Goal: Information Seeking & Learning: Check status

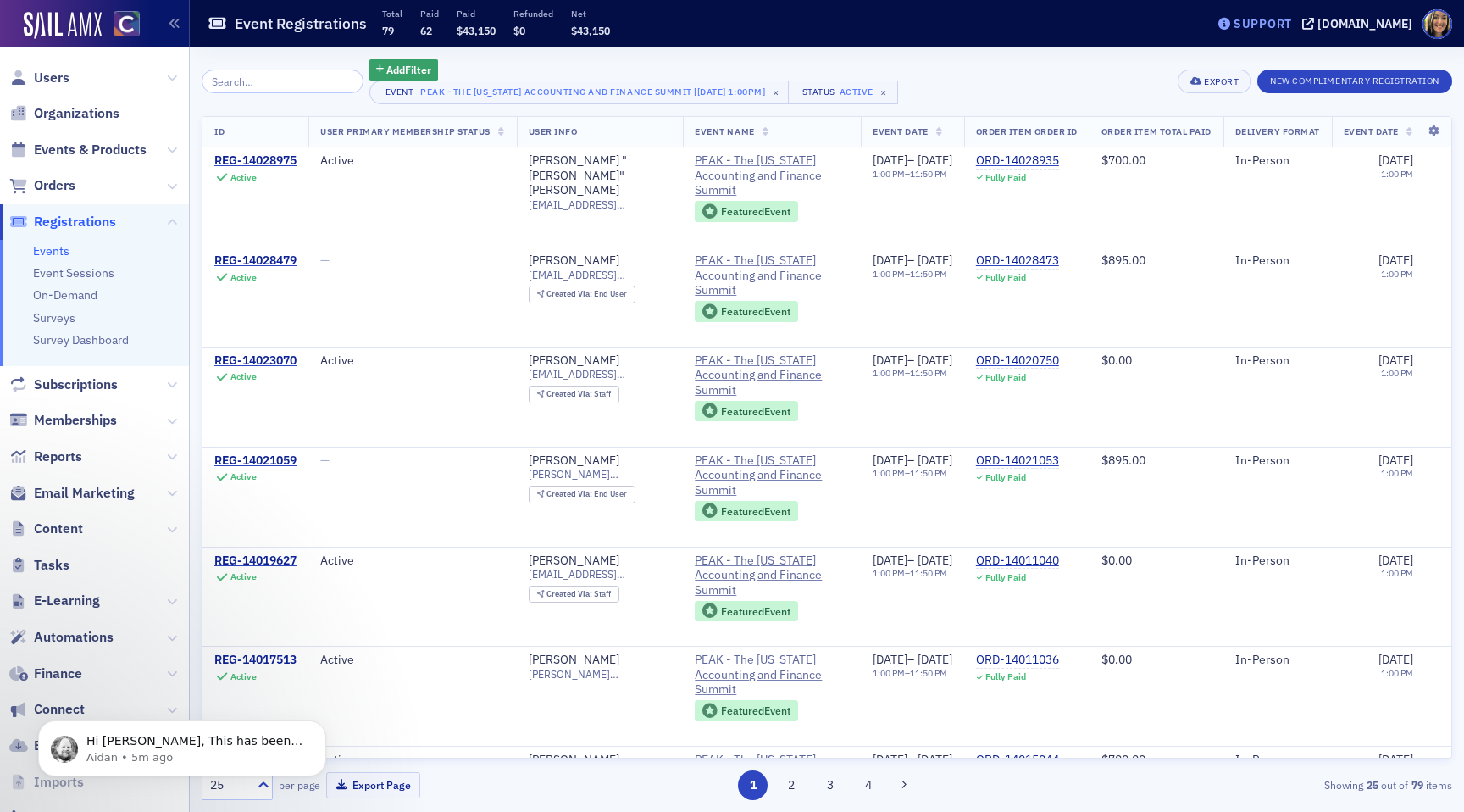
click at [1281, 33] on div "Support" at bounding box center [1255, 23] width 80 height 24
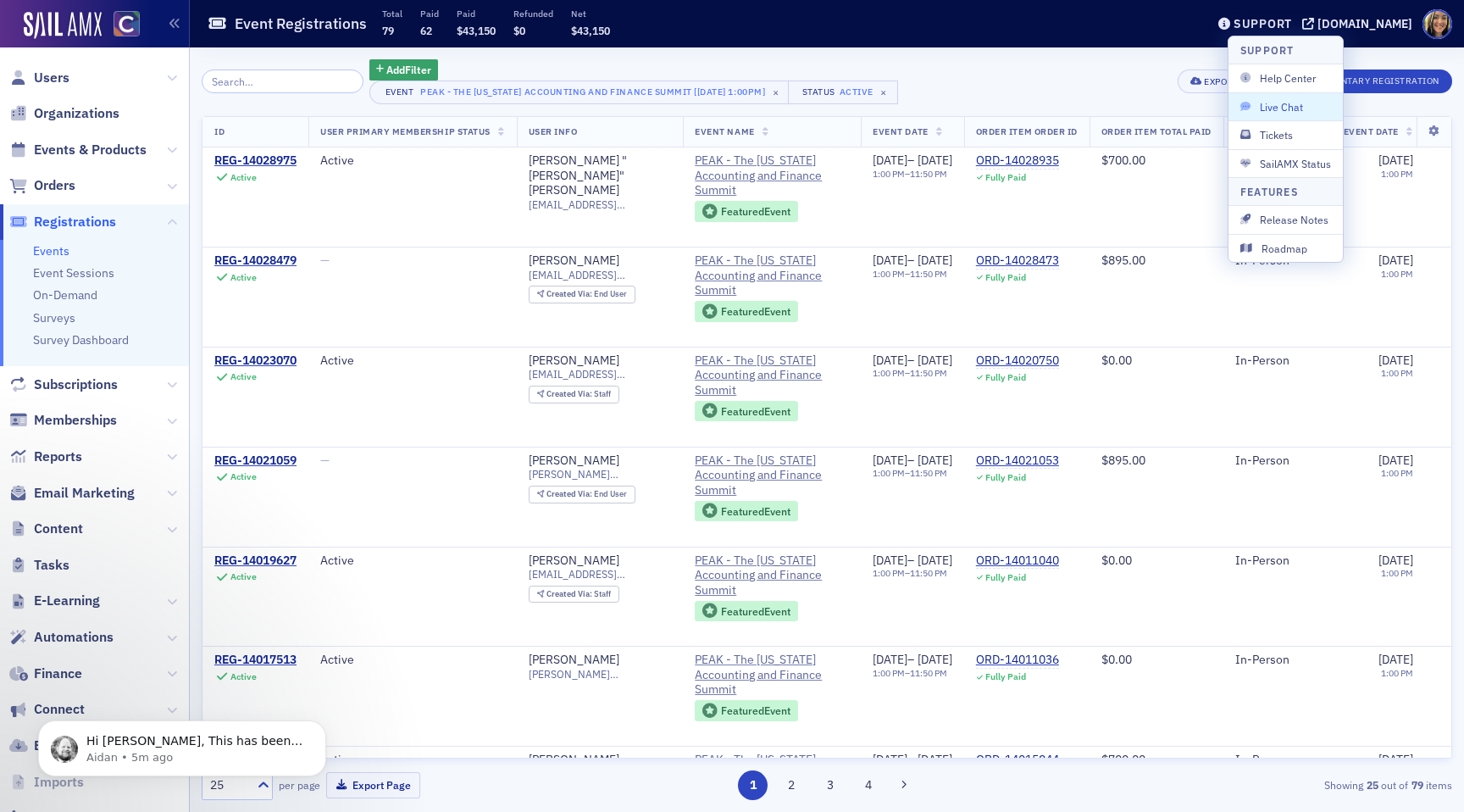
click at [1284, 100] on span "Live Chat" at bounding box center [1286, 106] width 91 height 15
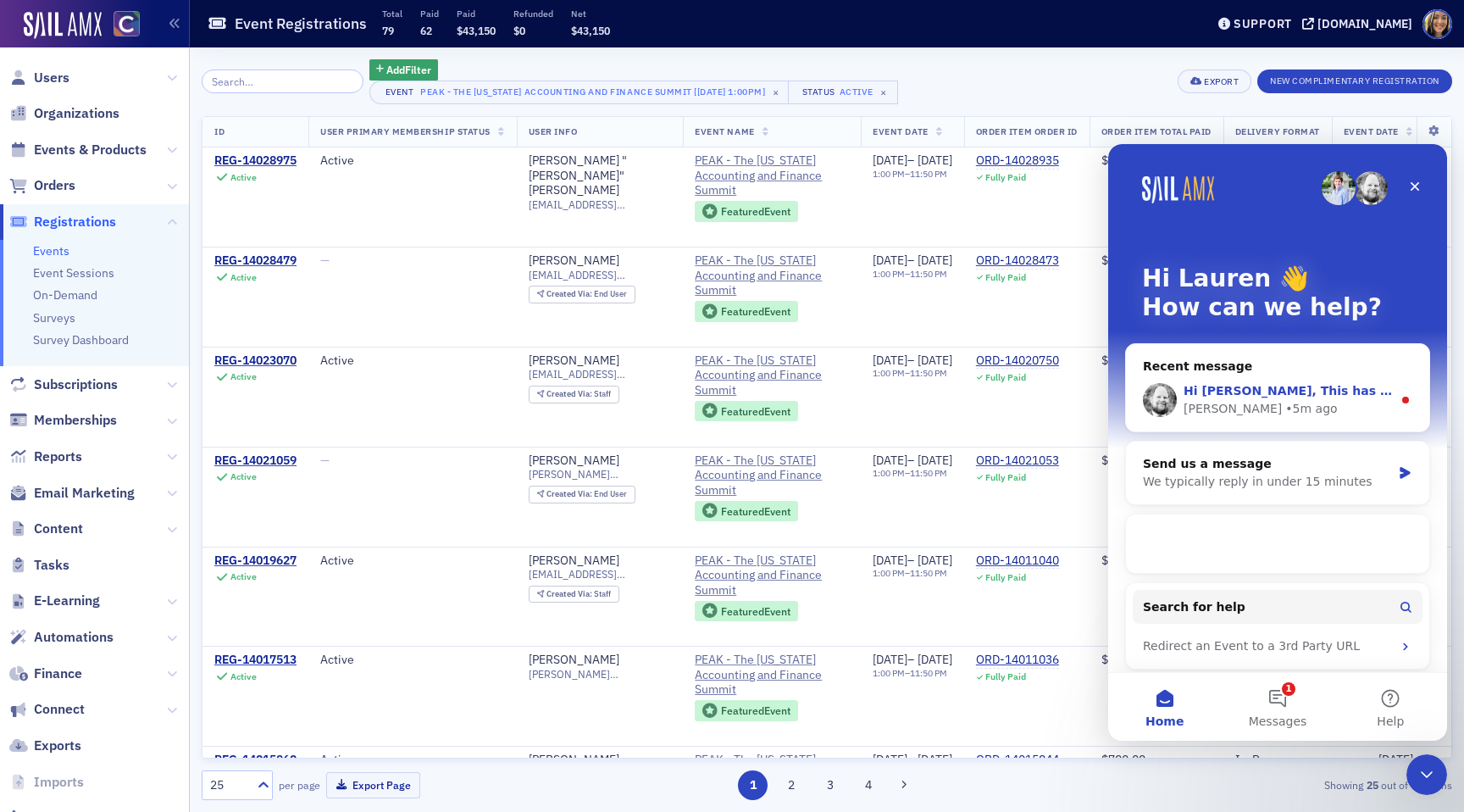
click at [1296, 410] on div "Aidan • 5m ago" at bounding box center [1288, 409] width 208 height 18
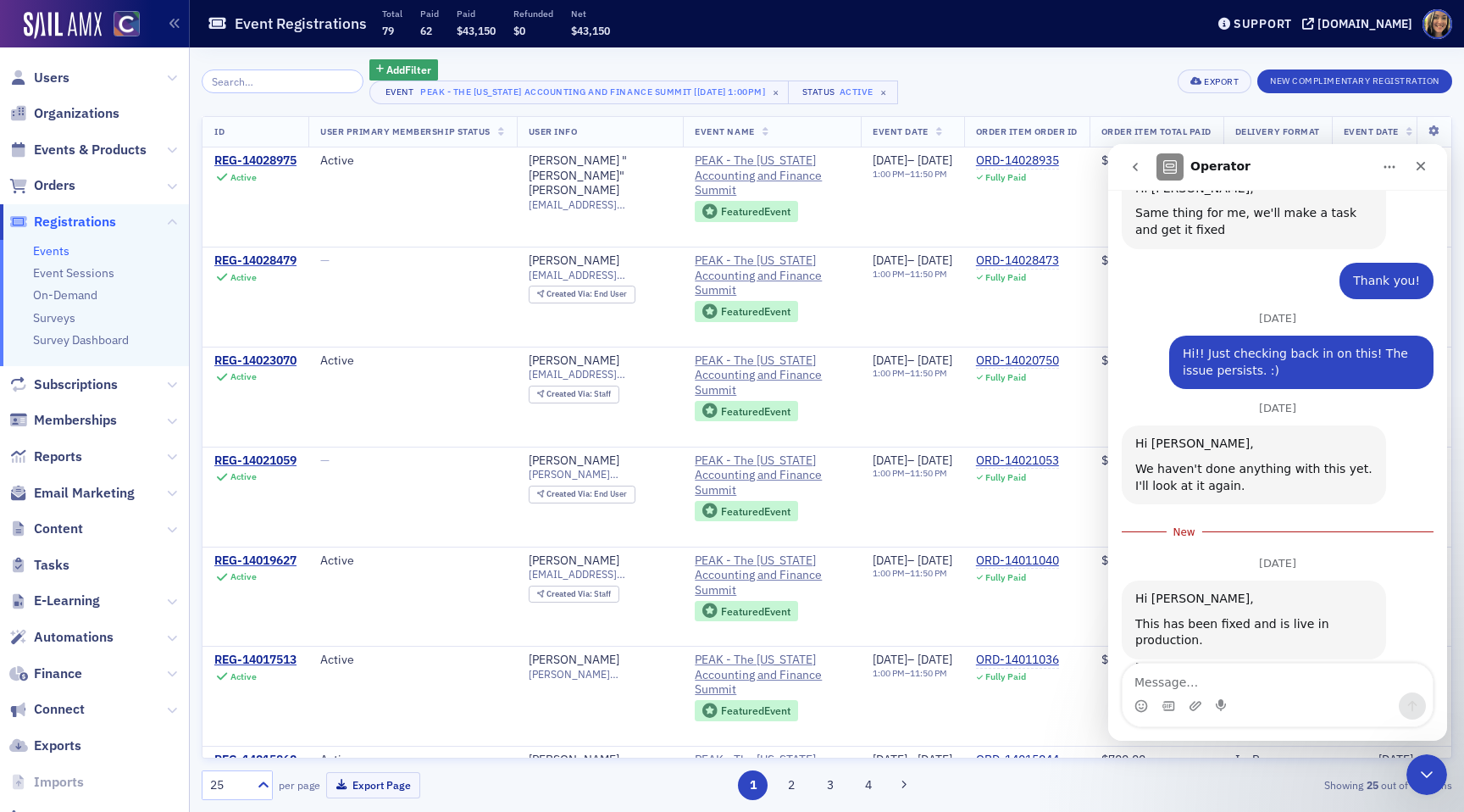
scroll to position [713, 0]
click at [1227, 687] on textarea "Message…" at bounding box center [1277, 678] width 310 height 28
type textarea "AMAZING! thank you so much [PERSON_NAME]!!!"
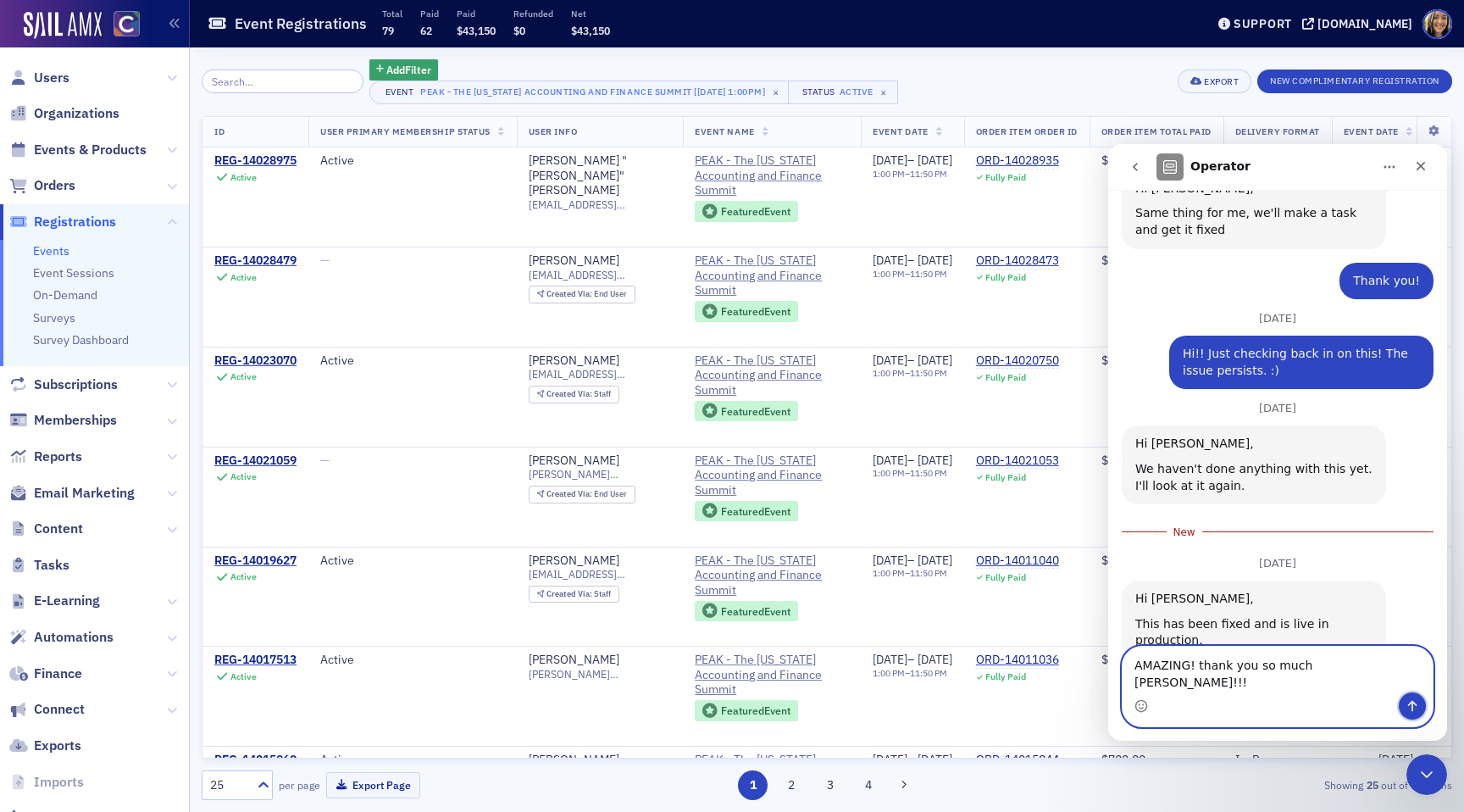
click at [1412, 698] on button "Send a message…" at bounding box center [1412, 705] width 27 height 27
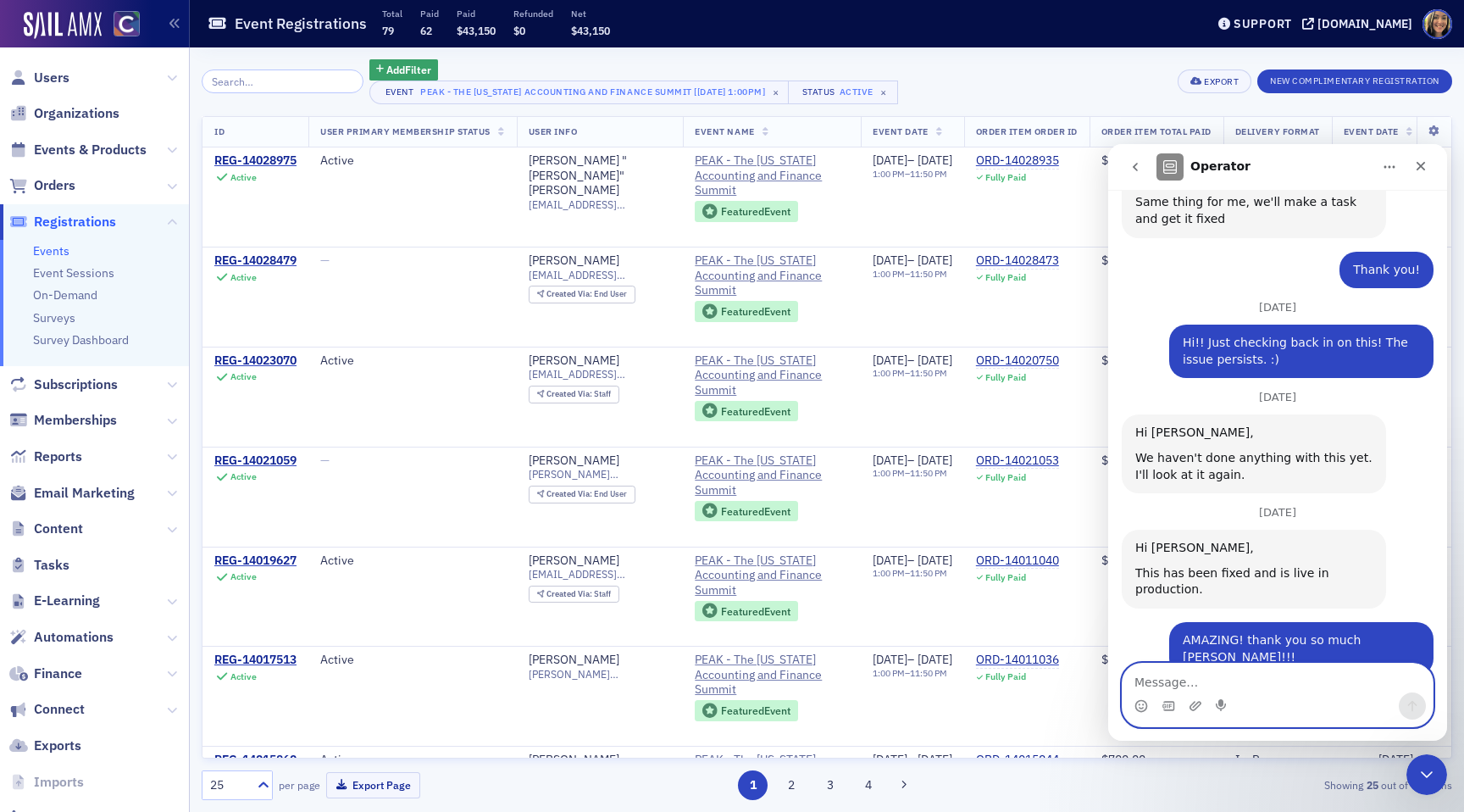
scroll to position [776, 0]
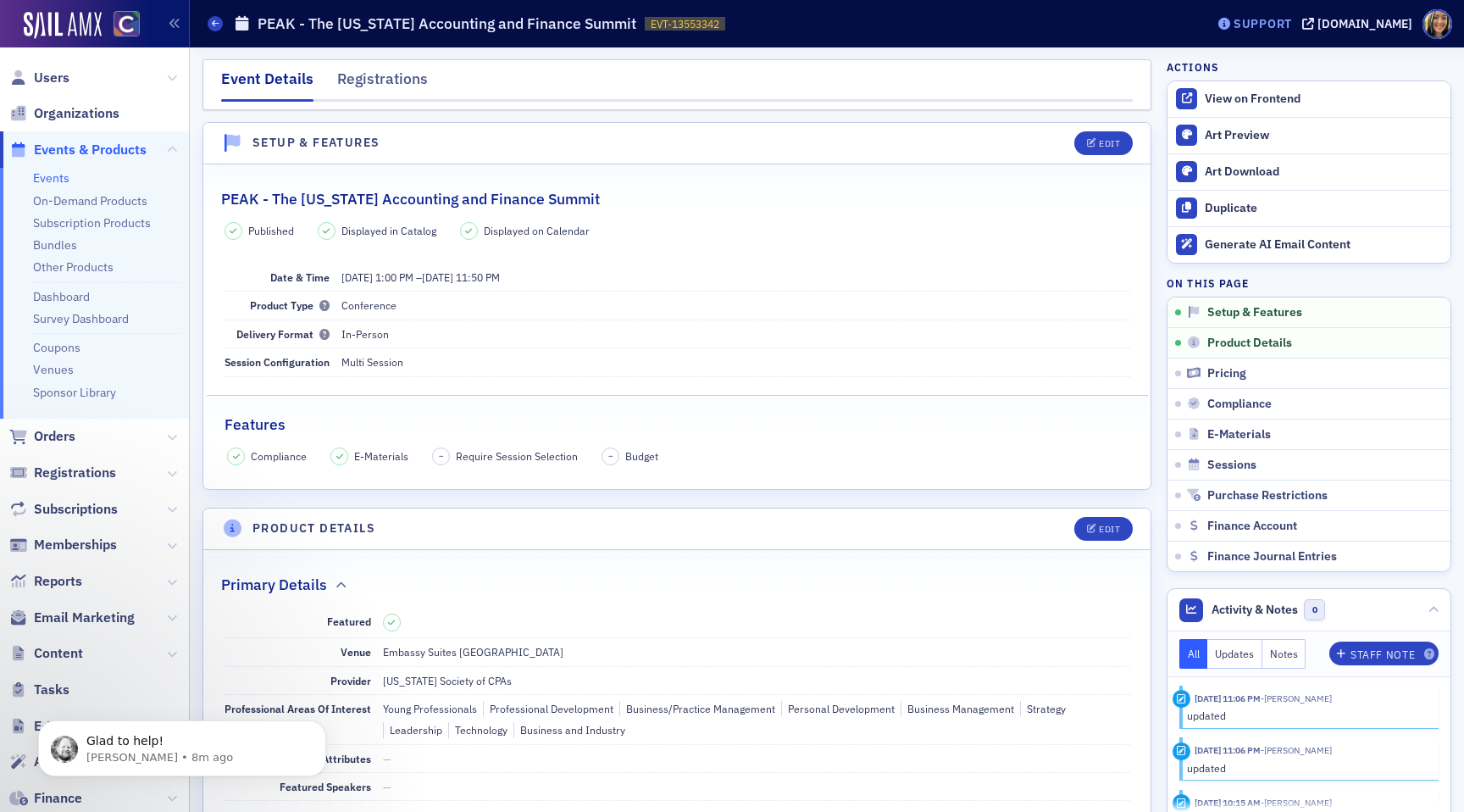
click at [1272, 28] on div "Support" at bounding box center [1263, 23] width 59 height 15
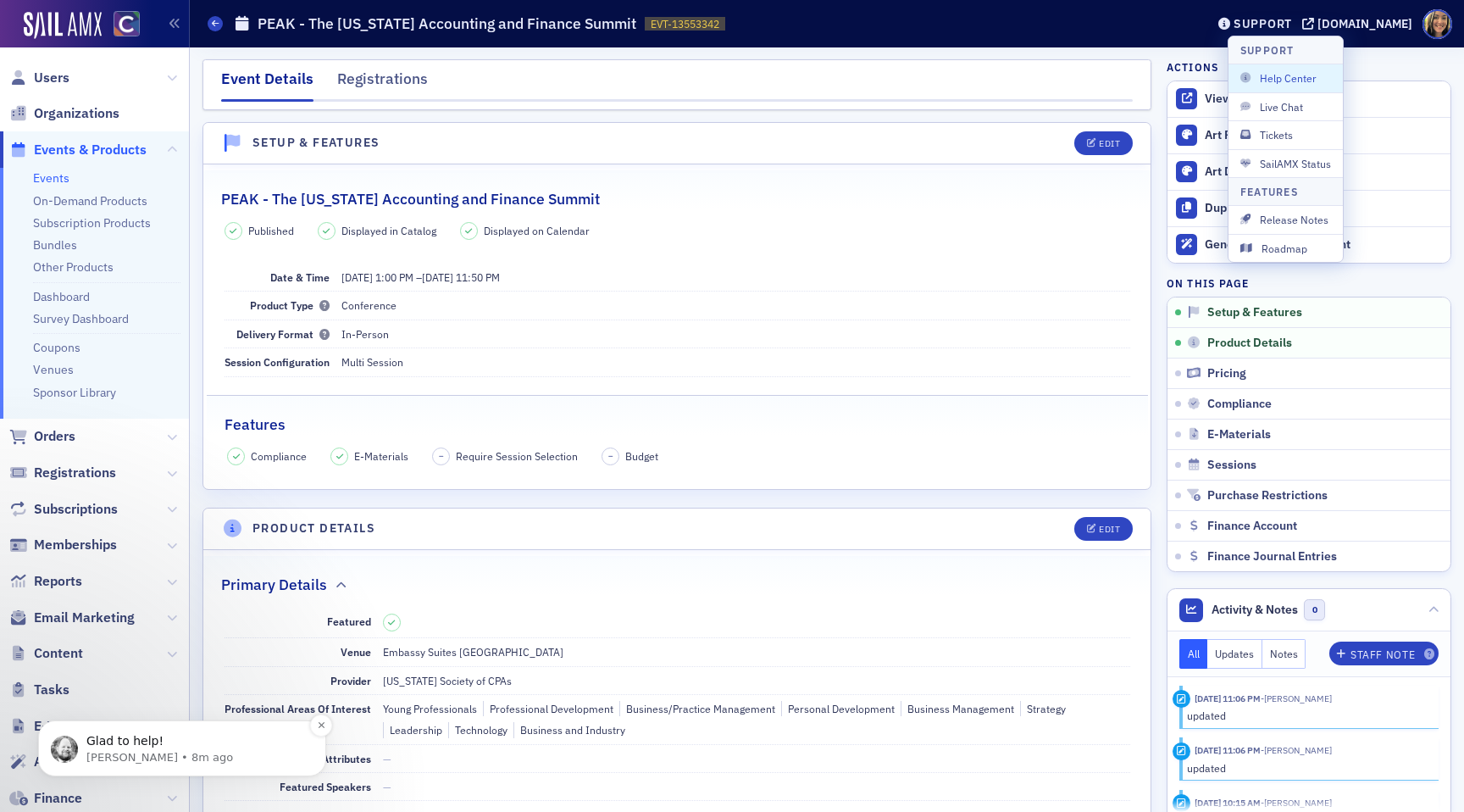
click at [172, 752] on p "[PERSON_NAME] • 8m ago" at bounding box center [196, 757] width 219 height 15
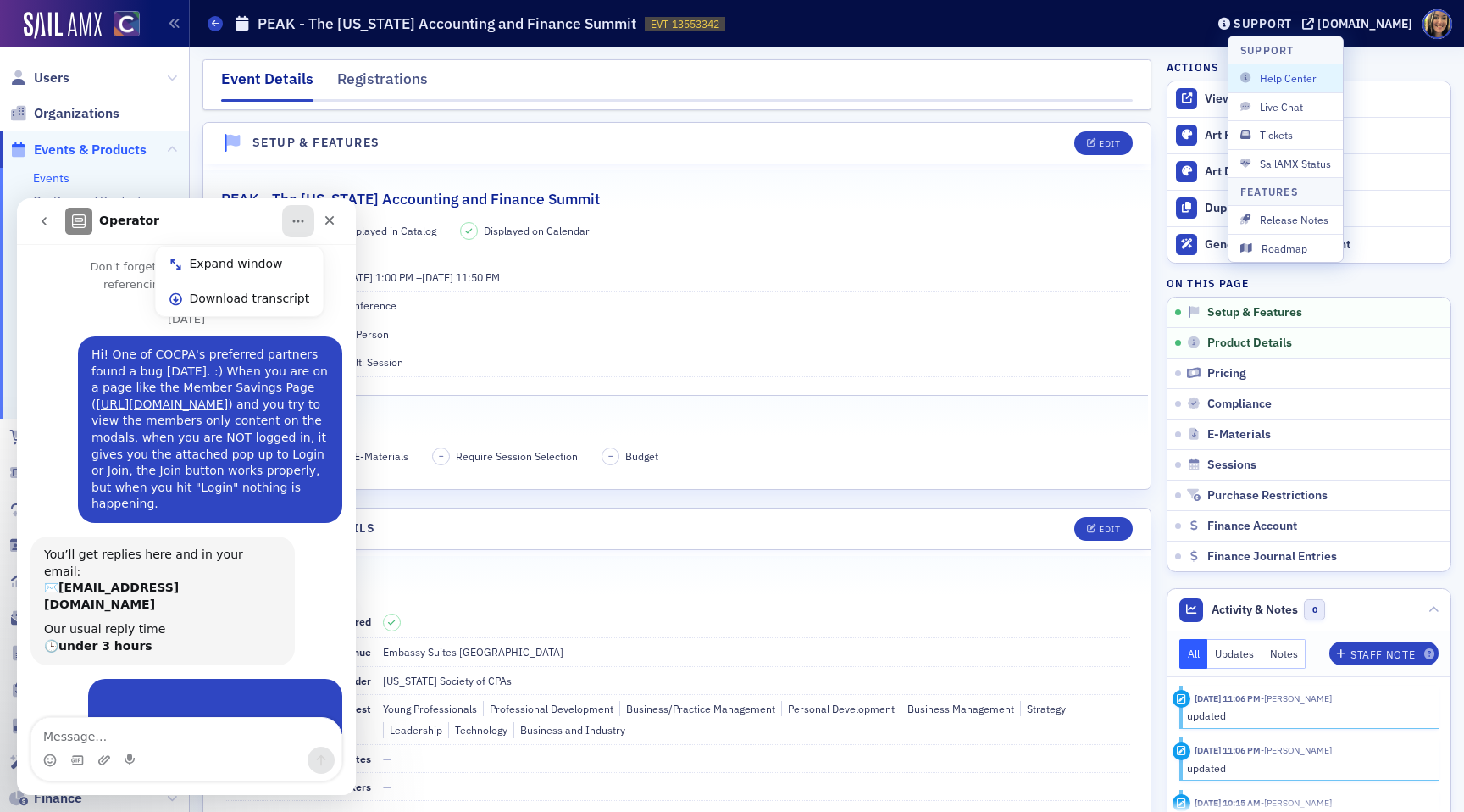
click at [303, 221] on icon "Home" at bounding box center [298, 221] width 13 height 13
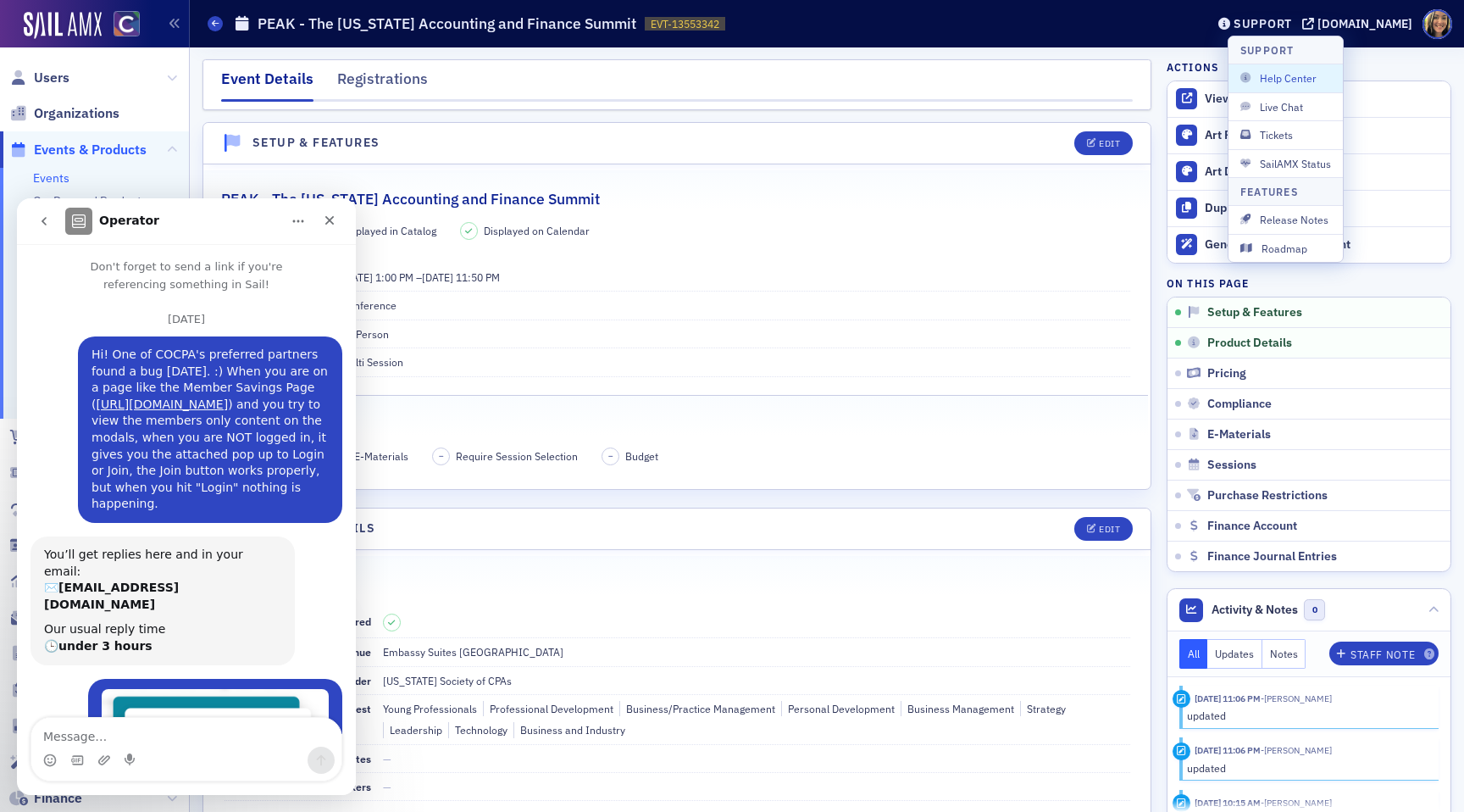
scroll to position [803, 0]
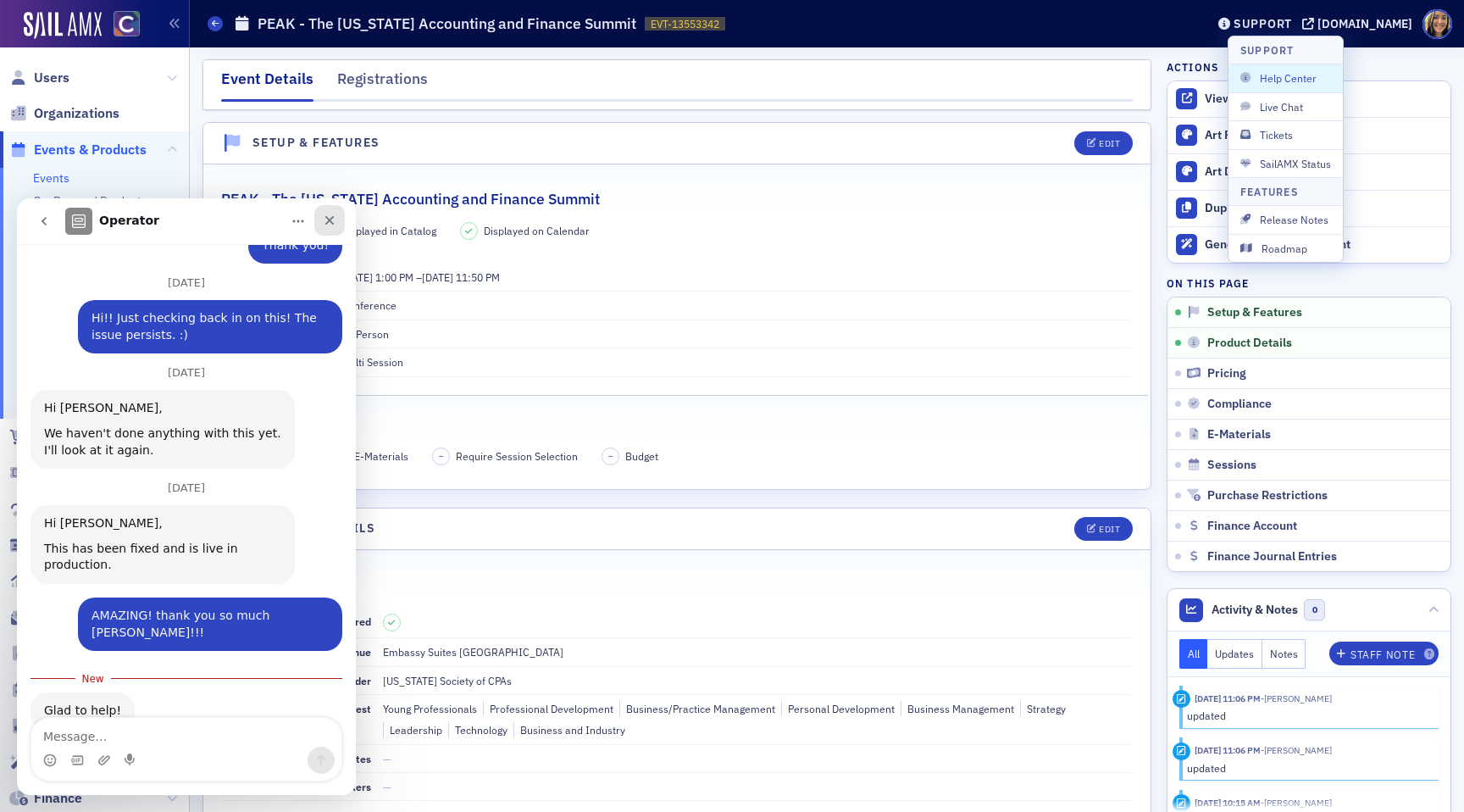
click at [342, 219] on div "Close" at bounding box center [329, 221] width 30 height 30
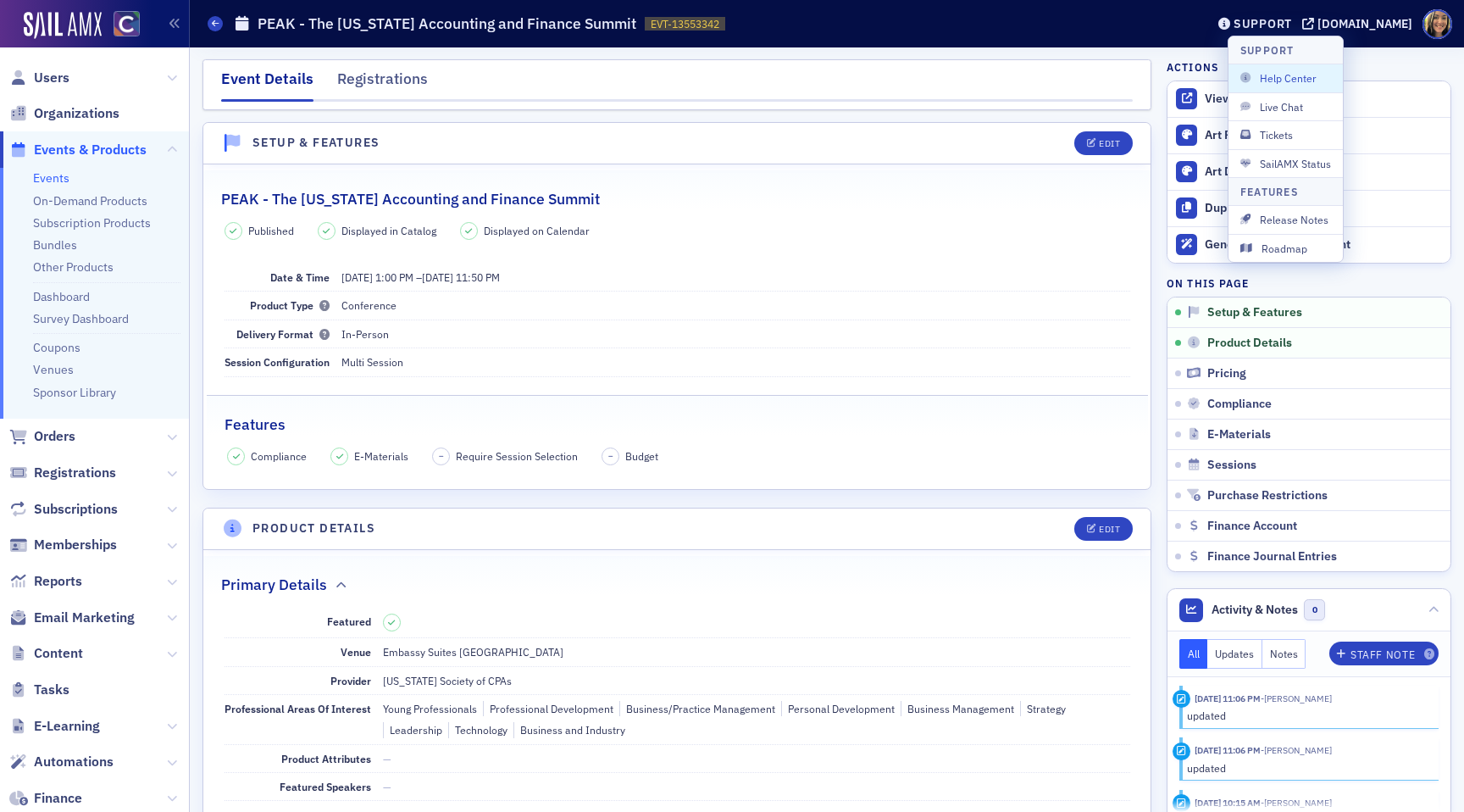
scroll to position [776, 0]
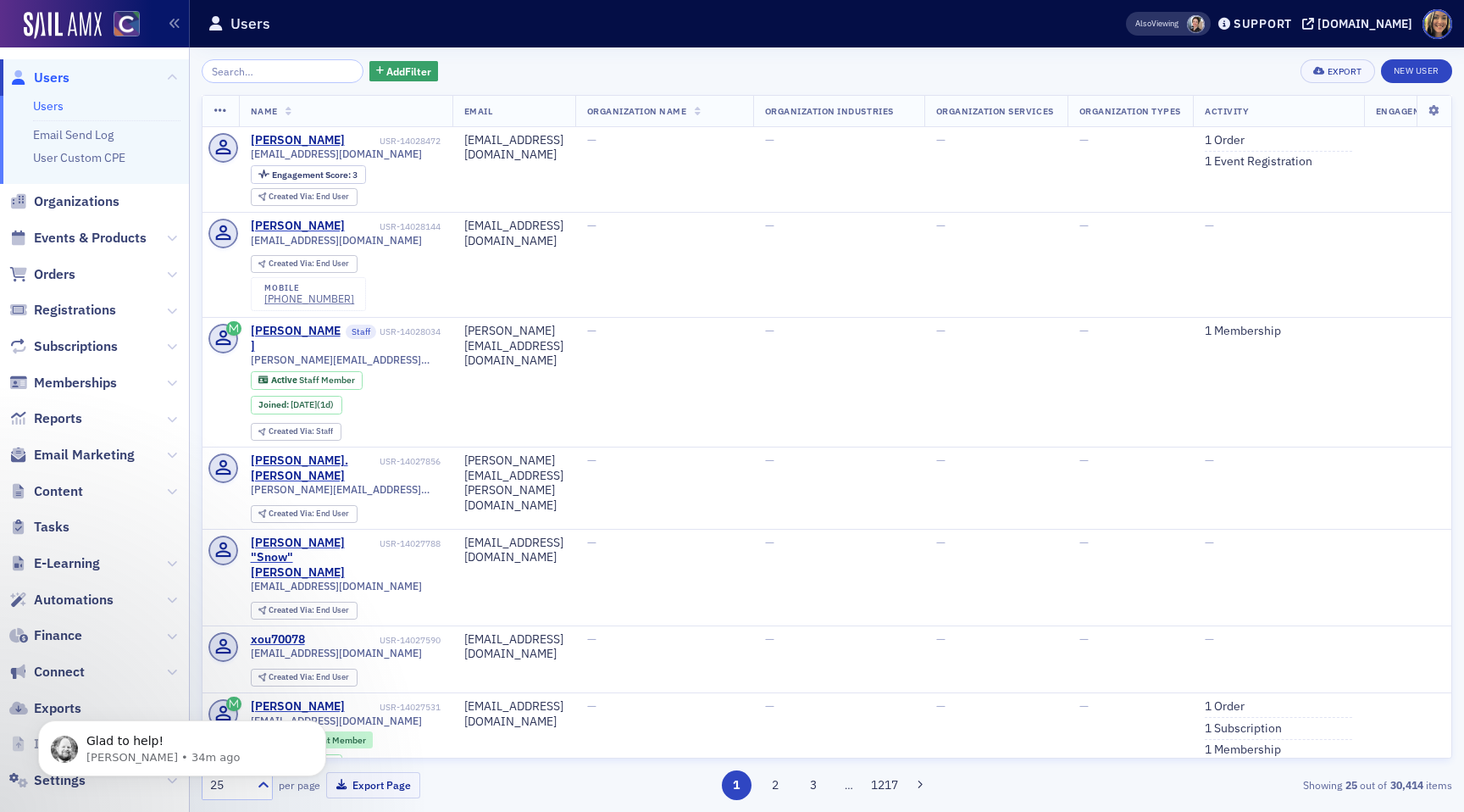
click at [73, 223] on span "Events & Products" at bounding box center [94, 238] width 189 height 36
click at [73, 237] on span "Events & Products" at bounding box center [90, 237] width 113 height 19
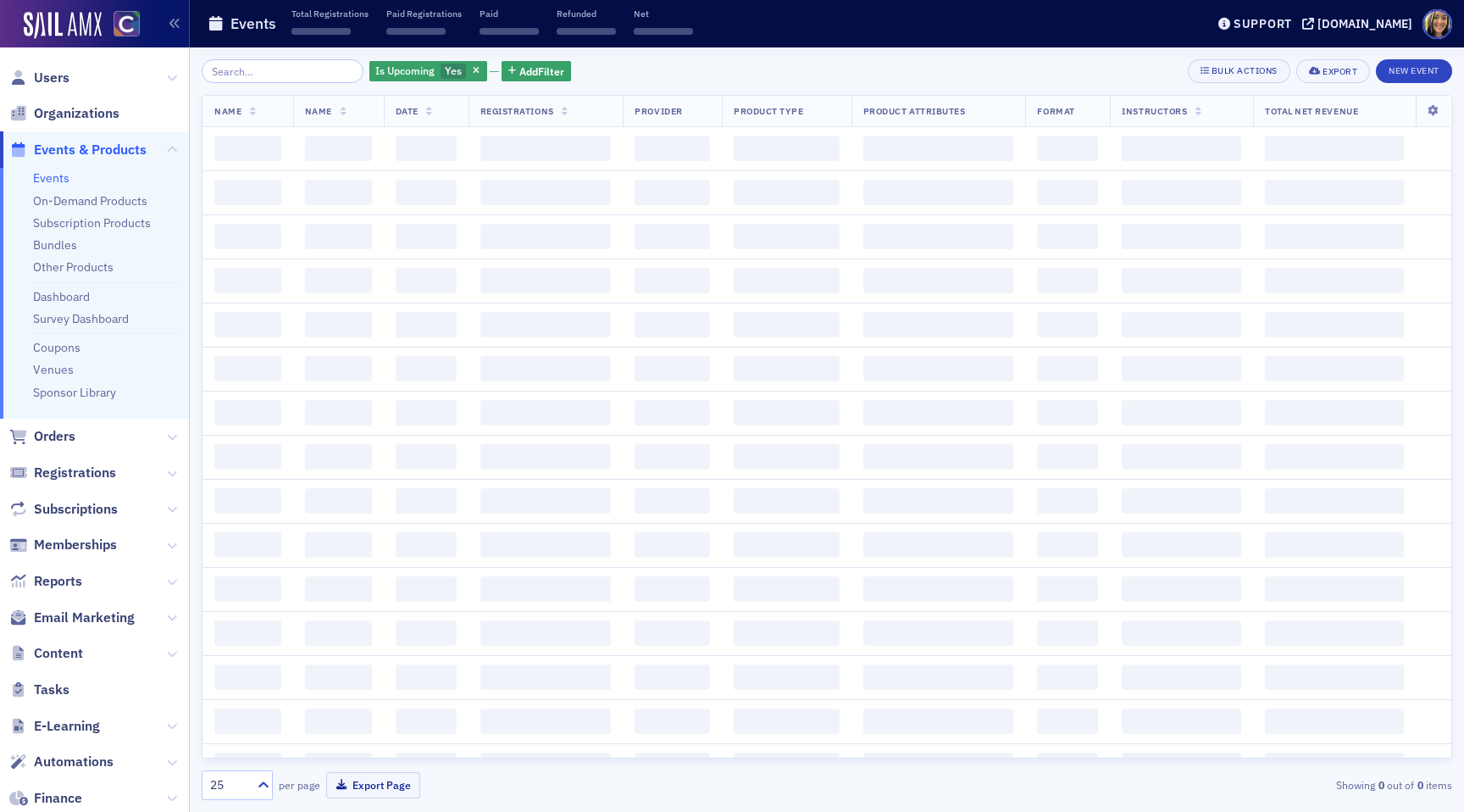
click at [300, 62] on input "search" at bounding box center [283, 71] width 162 height 24
type input "x"
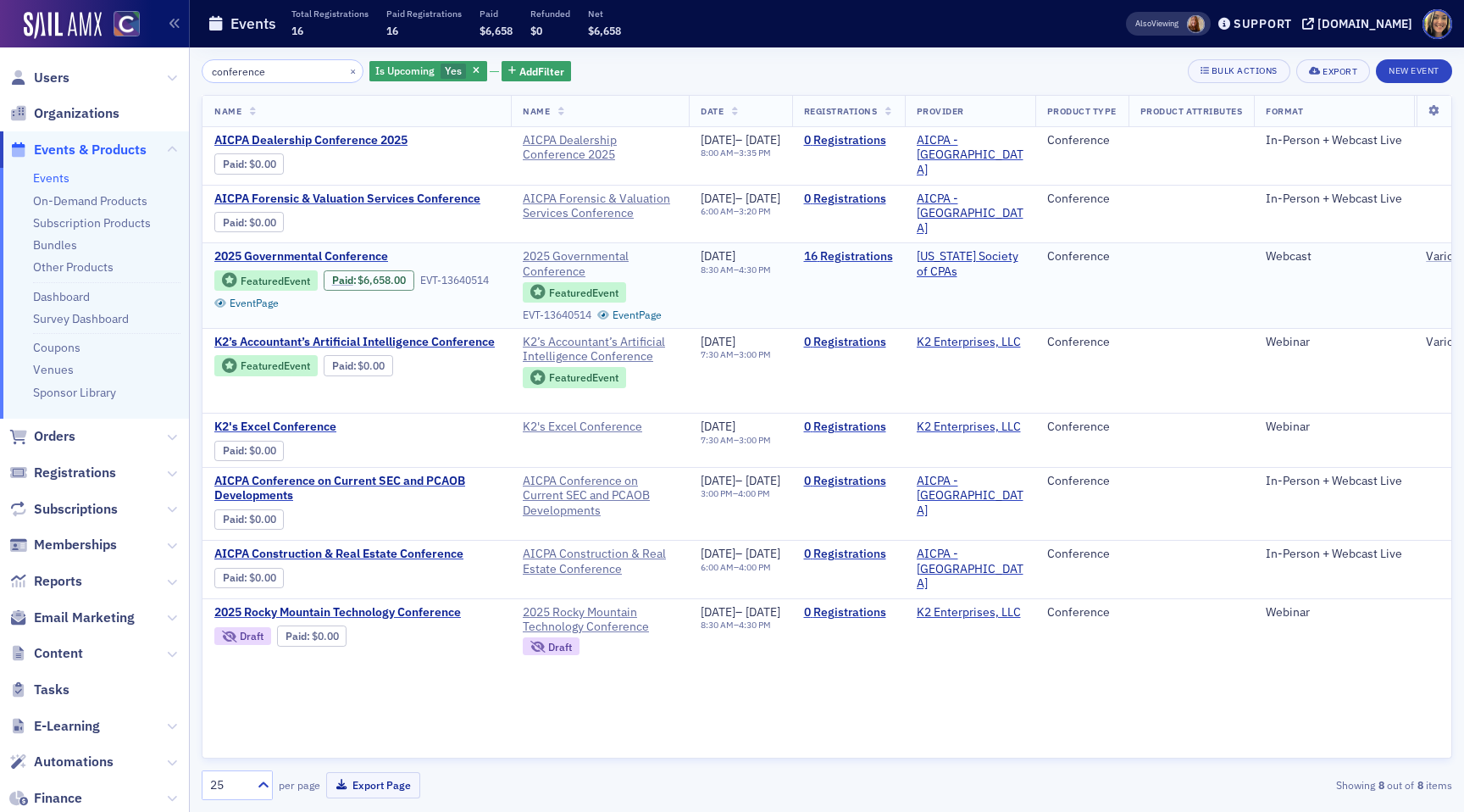
type input "conference"
click at [905, 245] on td "16 Registrations" at bounding box center [849, 285] width 113 height 84
click at [893, 259] on link "16 Registrations" at bounding box center [849, 256] width 89 height 15
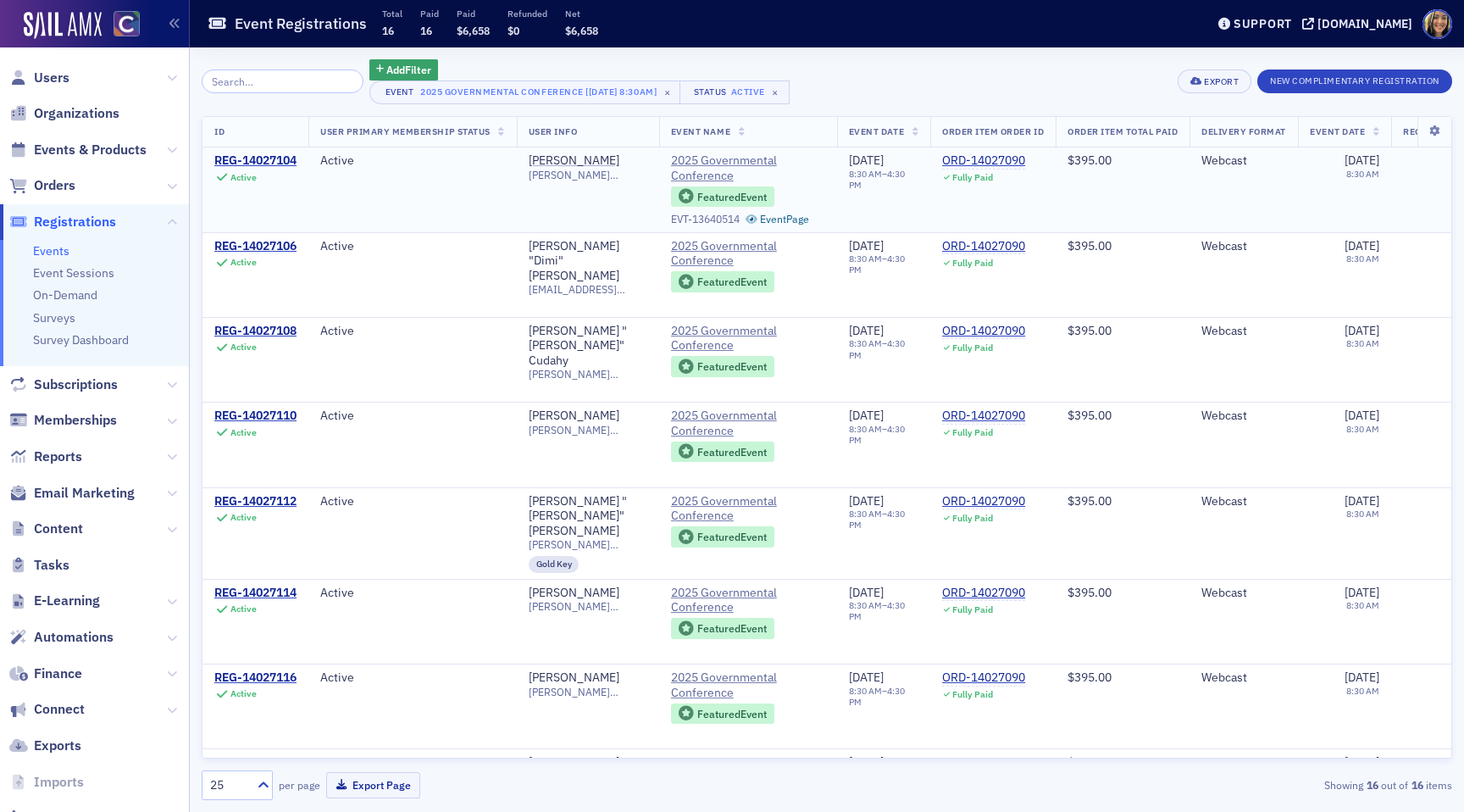
click at [477, 201] on td "Active" at bounding box center [413, 189] width 208 height 84
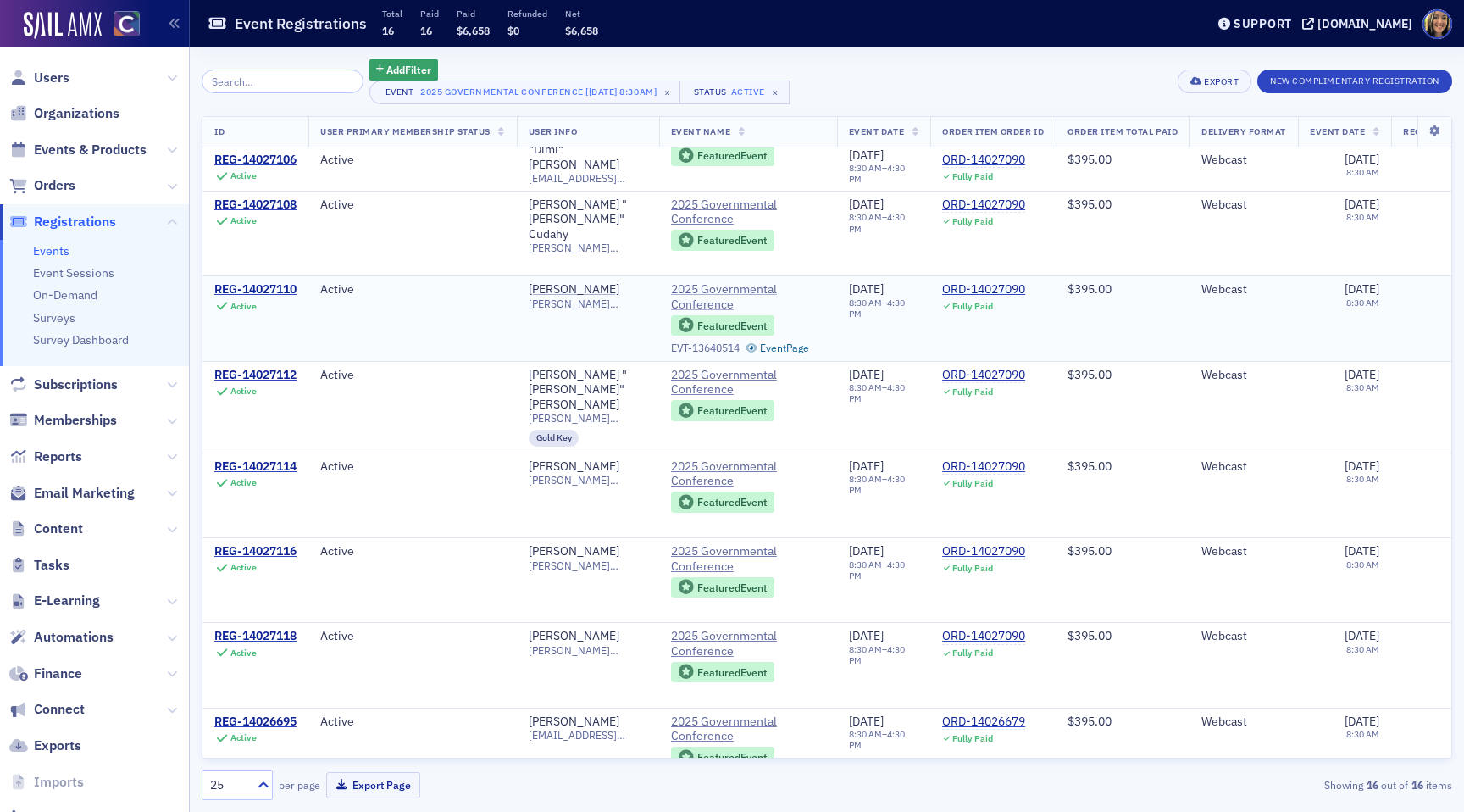
scroll to position [132, 0]
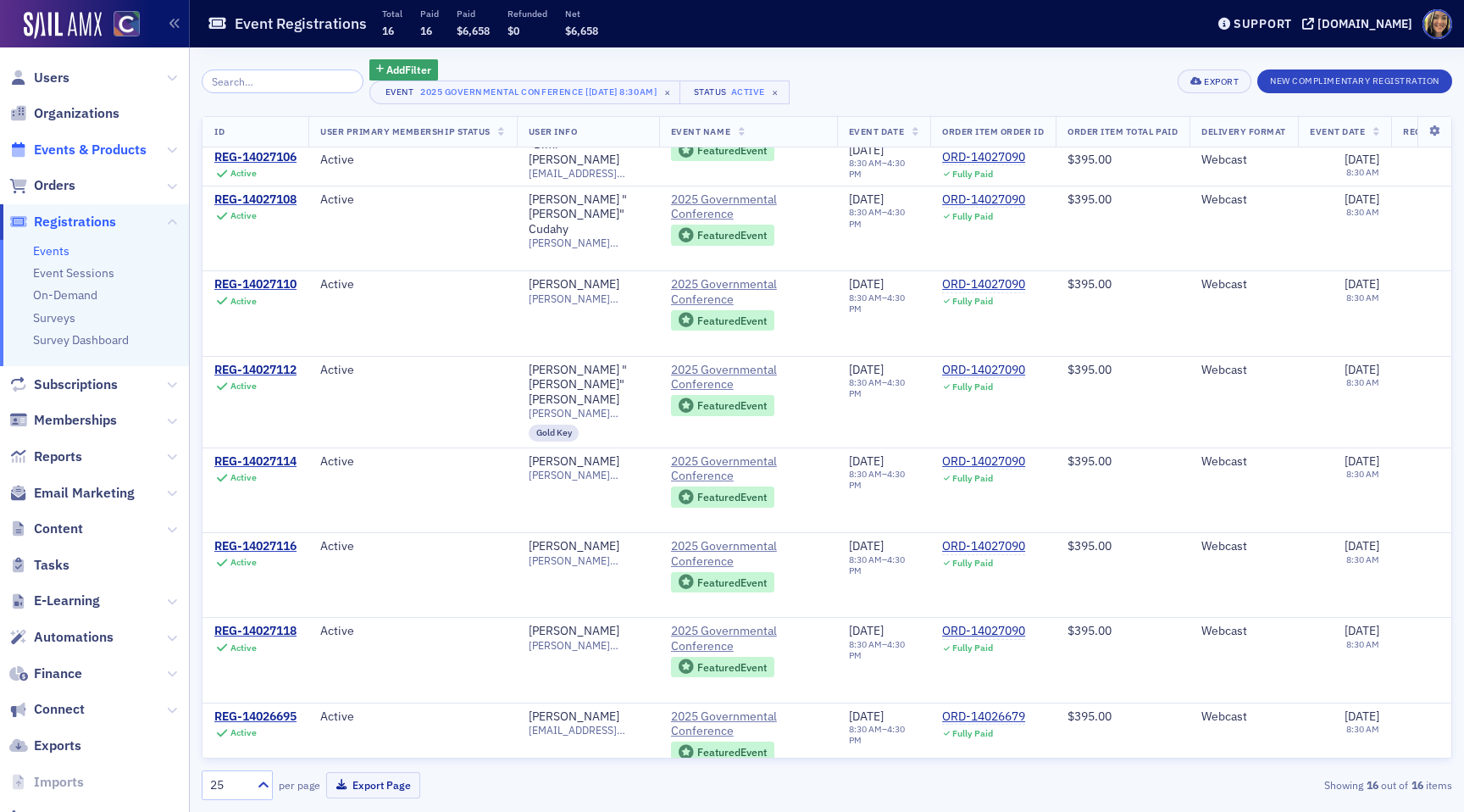
click at [117, 149] on span "Events & Products" at bounding box center [90, 149] width 113 height 19
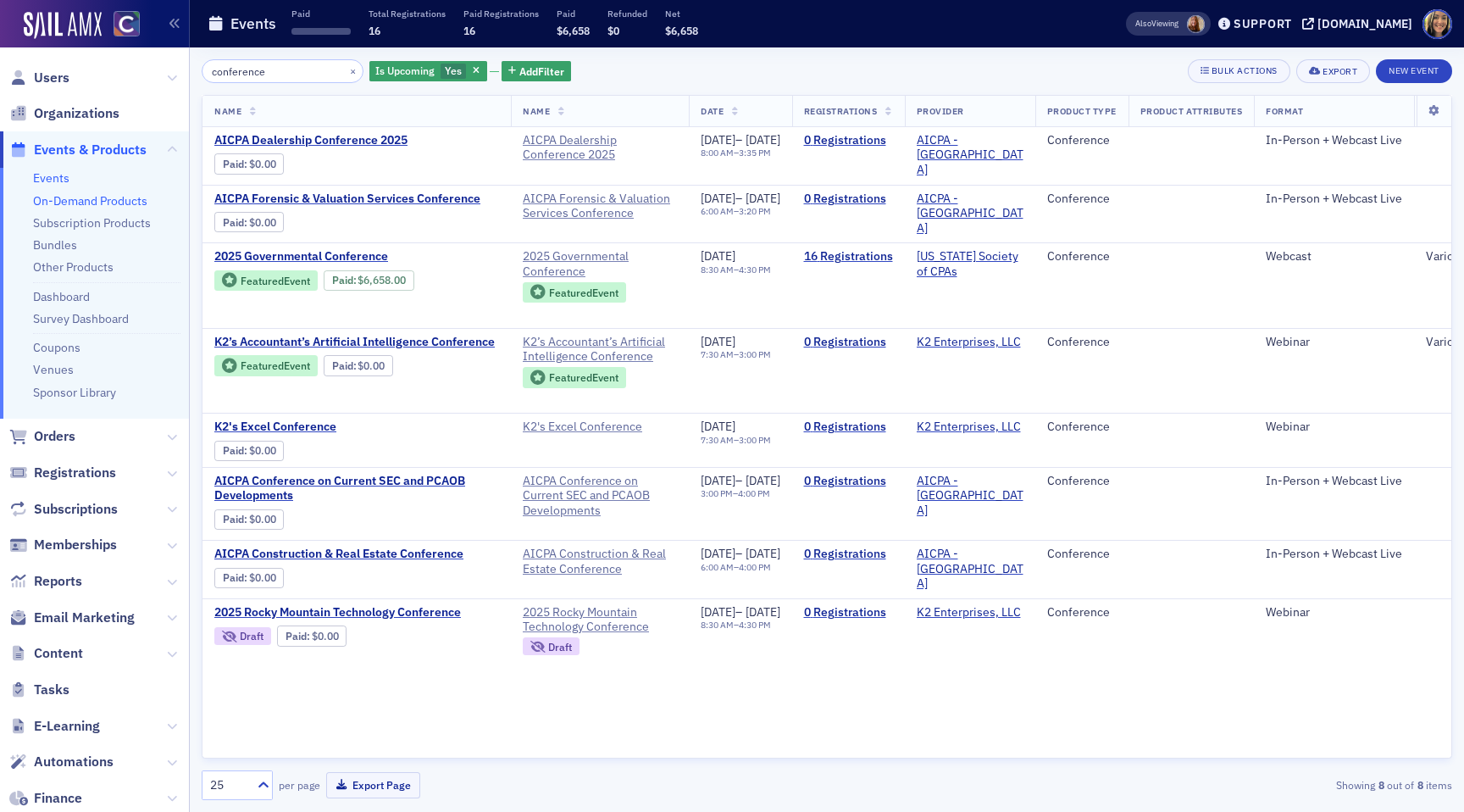
click at [73, 199] on link "On-Demand Products" at bounding box center [90, 200] width 115 height 15
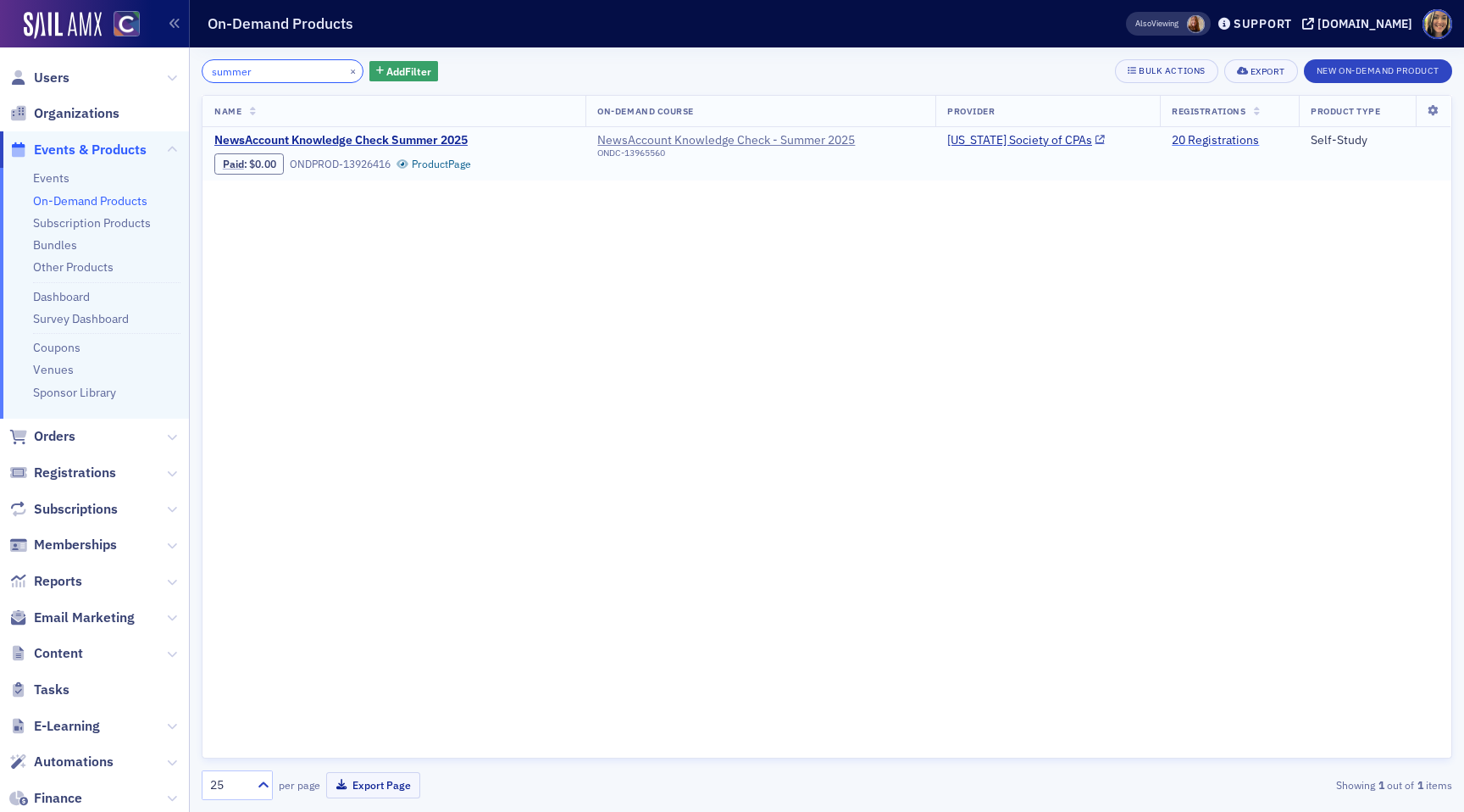
type input "summer"
click at [1178, 141] on link "20 Registrations" at bounding box center [1215, 141] width 87 height 15
